Goal: Transaction & Acquisition: Purchase product/service

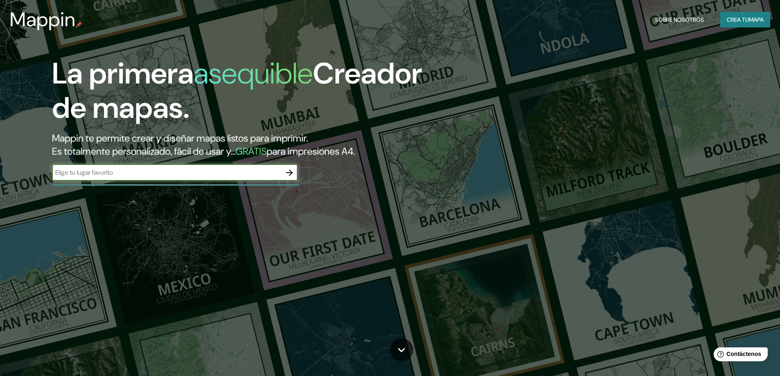
click at [287, 174] on icon "button" at bounding box center [289, 173] width 10 height 10
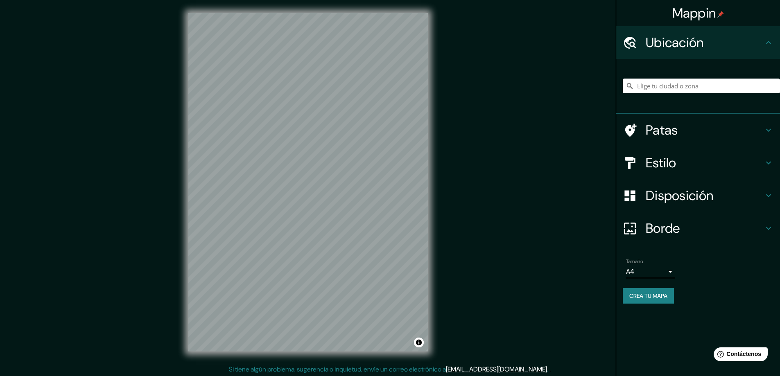
click at [674, 227] on font "Borde" at bounding box center [662, 228] width 34 height 17
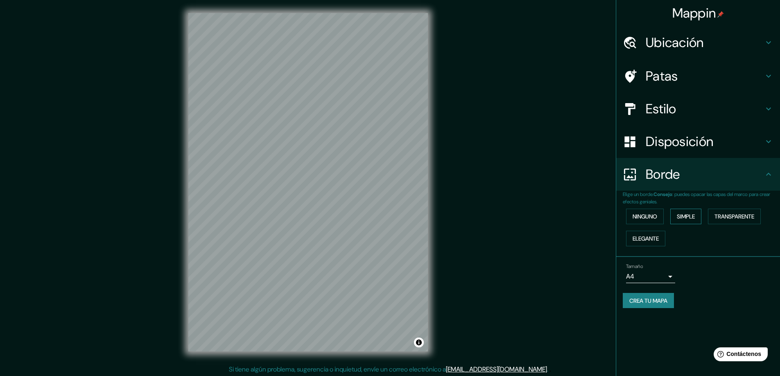
click at [681, 218] on font "Simple" at bounding box center [685, 216] width 18 height 7
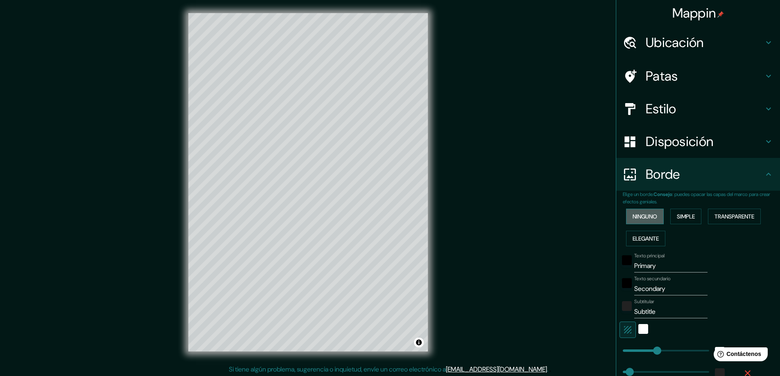
click at [654, 218] on button "Ninguno" at bounding box center [645, 217] width 38 height 16
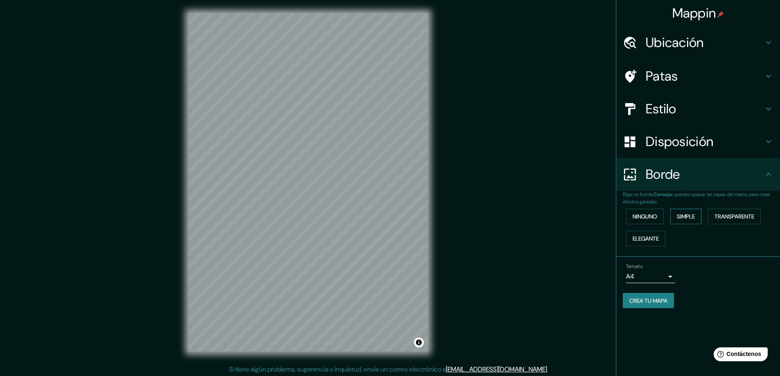
click at [683, 218] on font "Simple" at bounding box center [685, 216] width 18 height 7
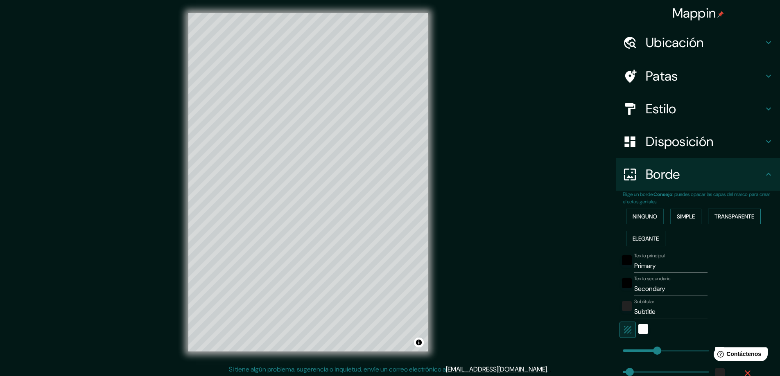
click at [750, 219] on font "Transparente" at bounding box center [734, 216] width 40 height 7
click at [642, 238] on font "Elegante" at bounding box center [645, 238] width 26 height 7
click at [641, 222] on button "Ninguno" at bounding box center [645, 217] width 38 height 16
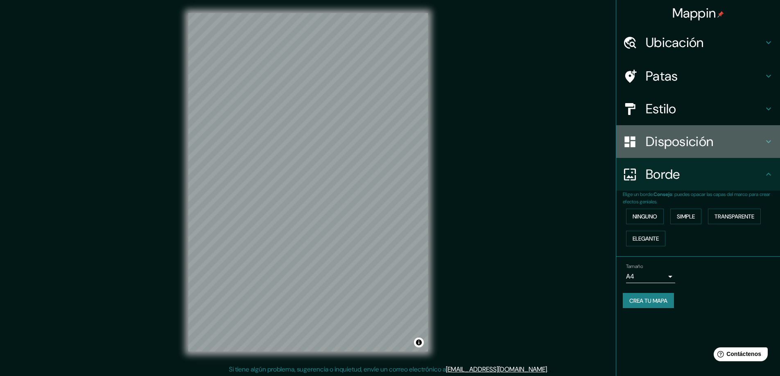
click at [660, 144] on font "Disposición" at bounding box center [679, 141] width 68 height 17
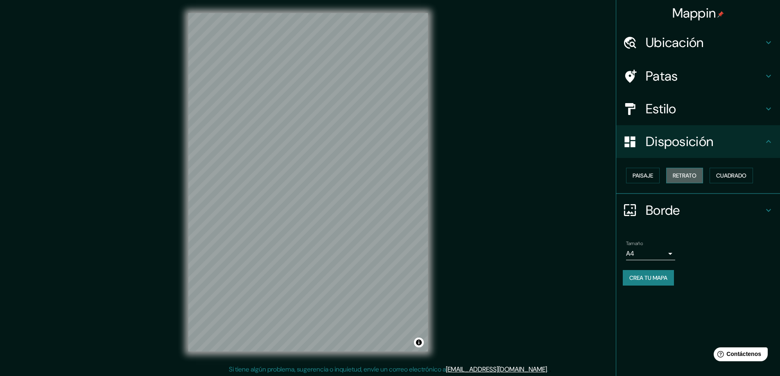
click at [676, 173] on font "Retrato" at bounding box center [684, 175] width 24 height 7
click at [649, 177] on font "Paisaje" at bounding box center [642, 175] width 20 height 7
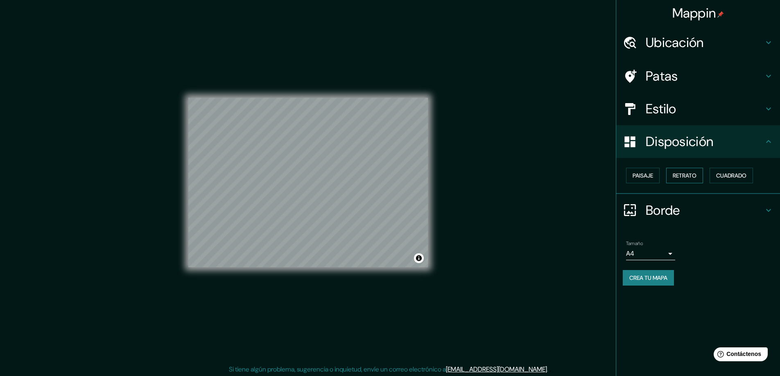
click at [690, 176] on font "Retrato" at bounding box center [684, 175] width 24 height 7
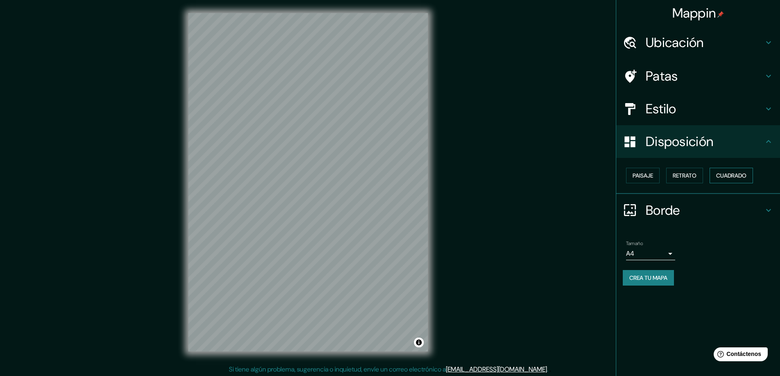
click at [729, 175] on font "Cuadrado" at bounding box center [731, 175] width 30 height 7
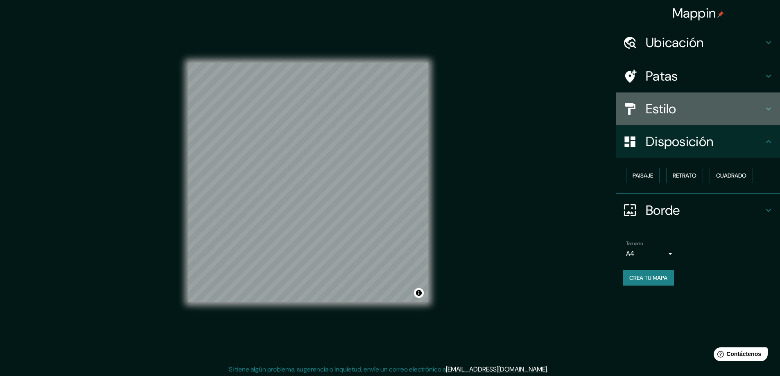
click at [674, 113] on font "Estilo" at bounding box center [660, 108] width 31 height 17
